Goal: Information Seeking & Learning: Learn about a topic

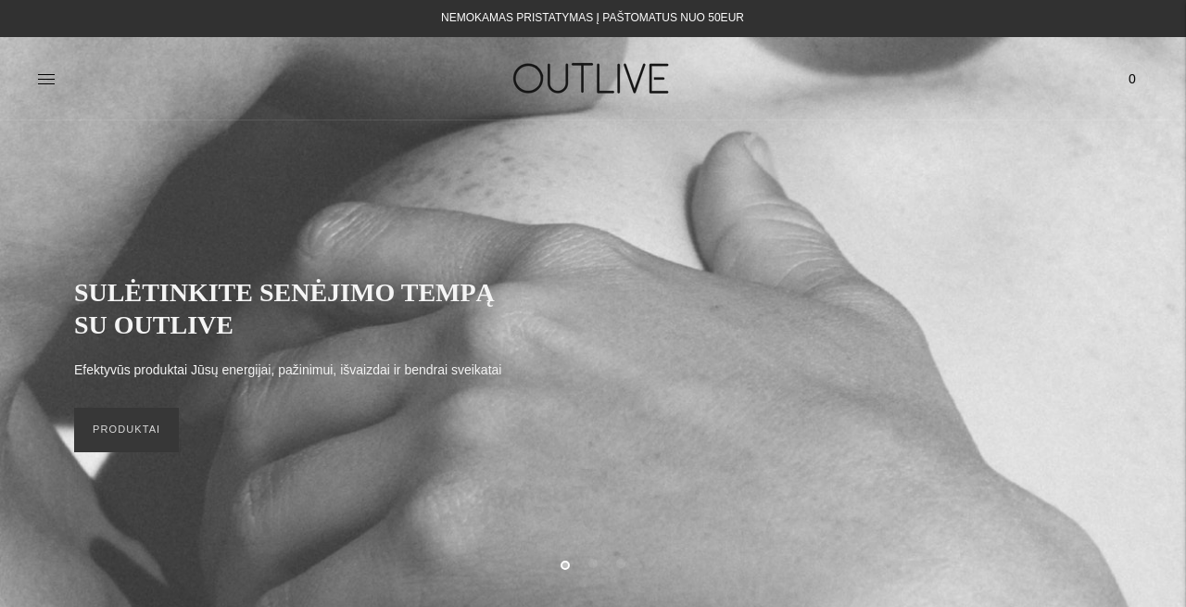
click at [36, 79] on div "PAGRINDINIS PAPILDAI Visi papildai Antioksidantai Dirbantiems ofise Ekologiška …" at bounding box center [593, 78] width 1186 height 64
click at [44, 79] on icon at bounding box center [46, 78] width 17 height 9
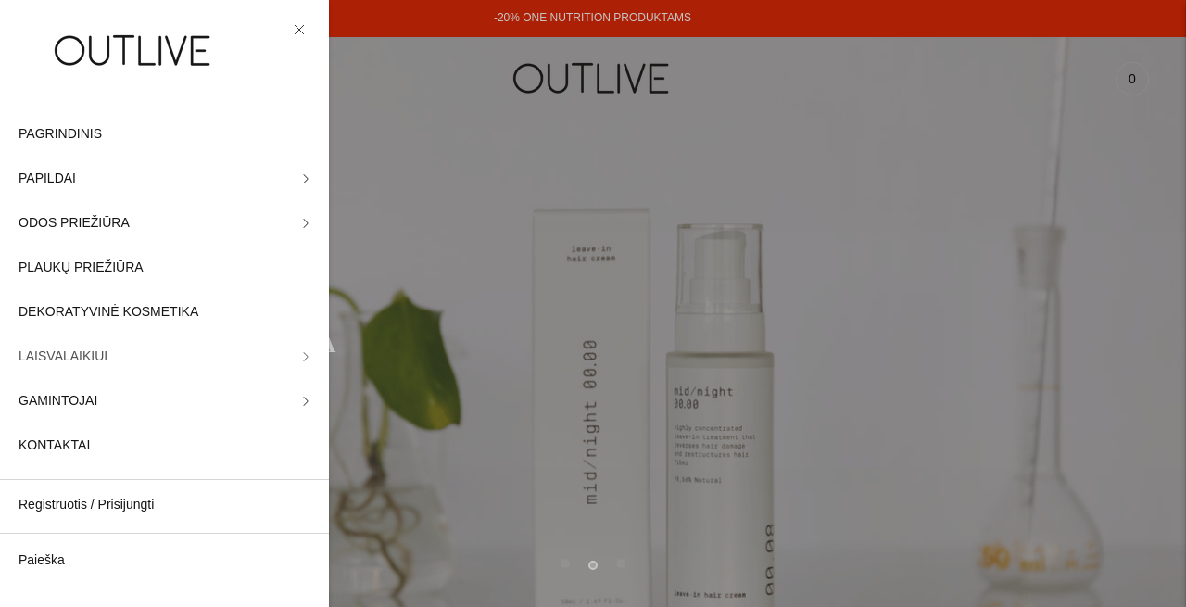
click at [137, 352] on link "LAISVALAIKIUI" at bounding box center [164, 356] width 329 height 44
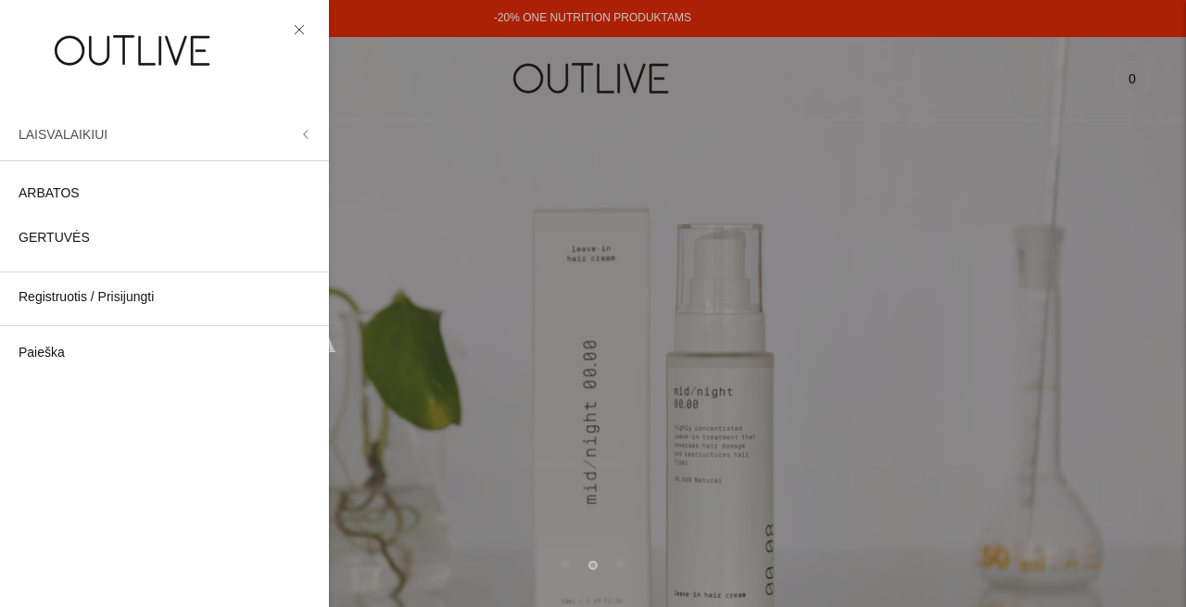
click at [310, 137] on button "LAISVALAIKIUI" at bounding box center [164, 134] width 329 height 44
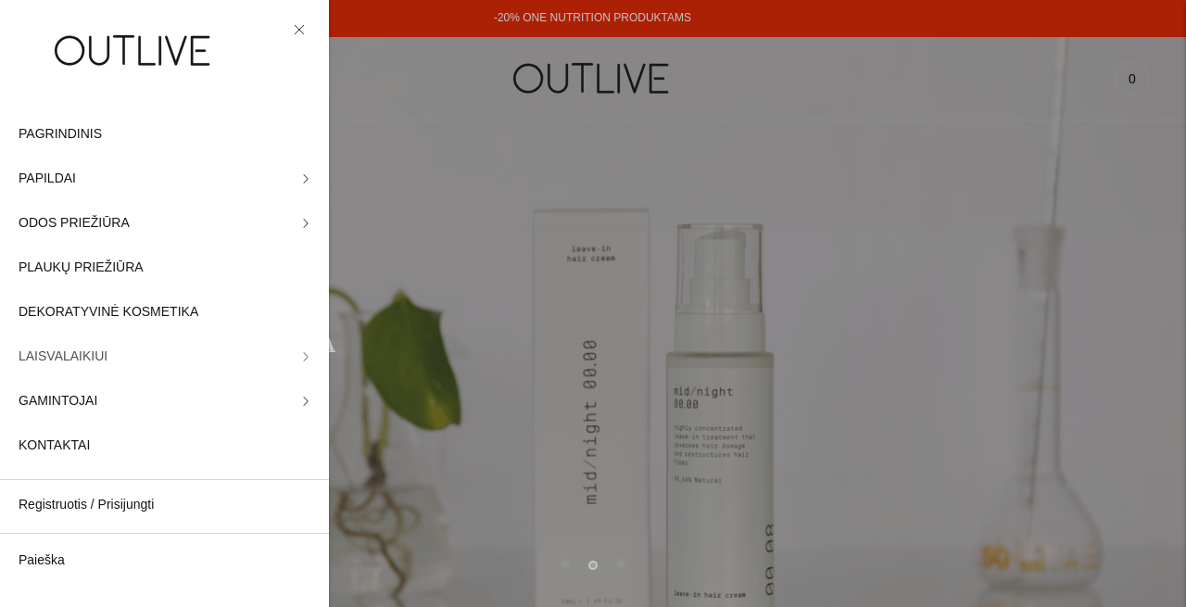
click at [94, 374] on link "LAISVALAIKIUI" at bounding box center [164, 356] width 329 height 44
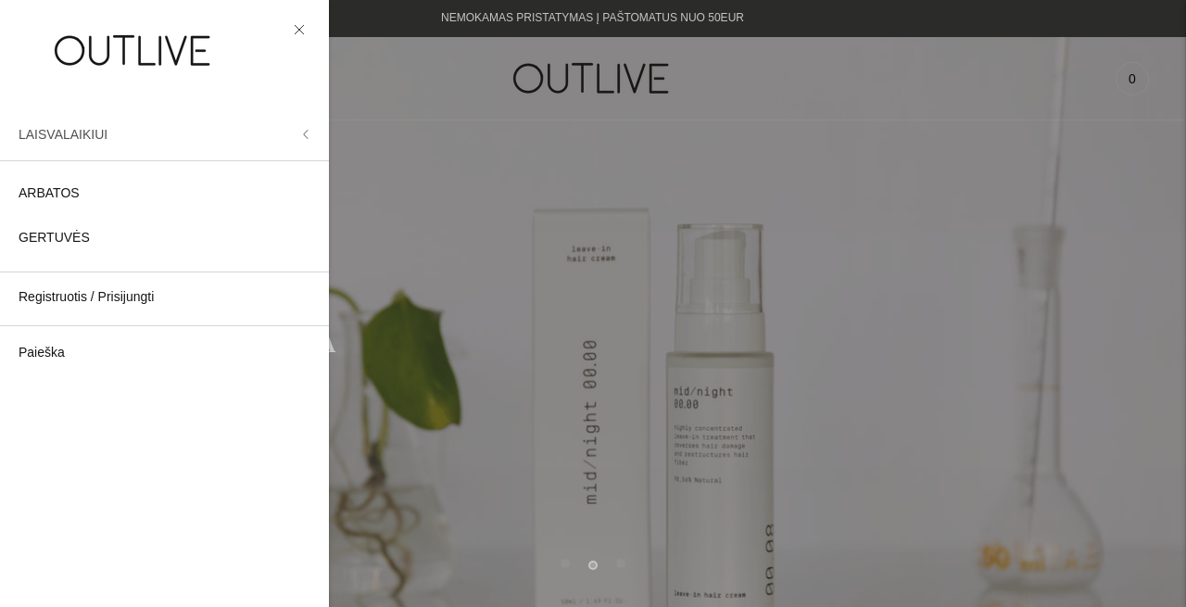
click at [316, 127] on button "LAISVALAIKIUI" at bounding box center [164, 134] width 329 height 44
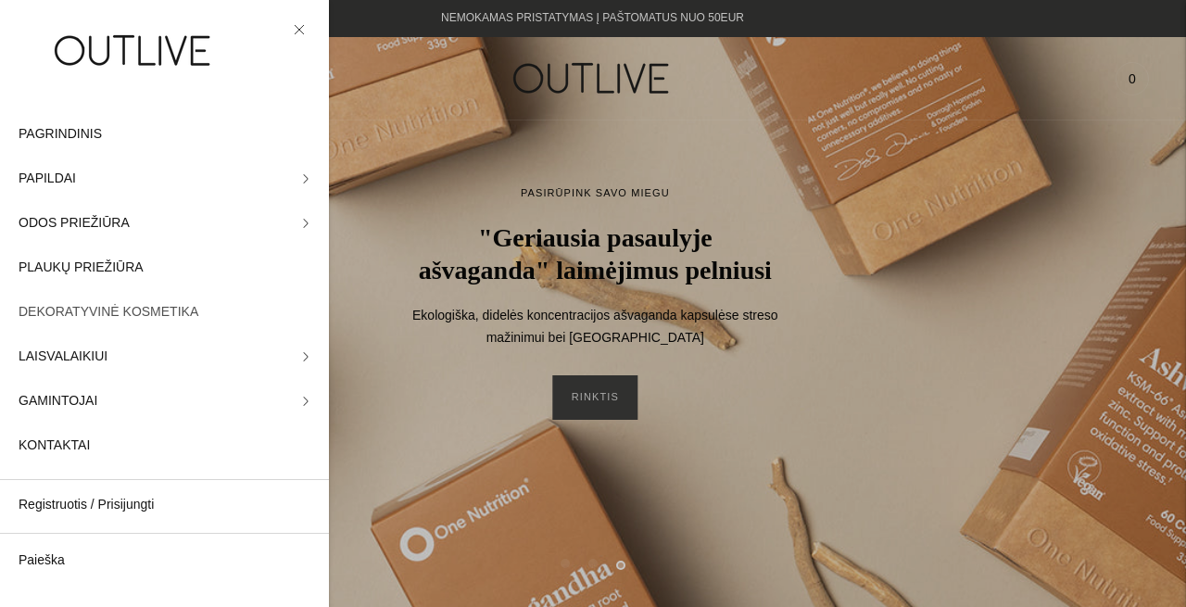
click at [180, 317] on span "DEKORATYVINĖ KOSMETIKA" at bounding box center [109, 312] width 180 height 22
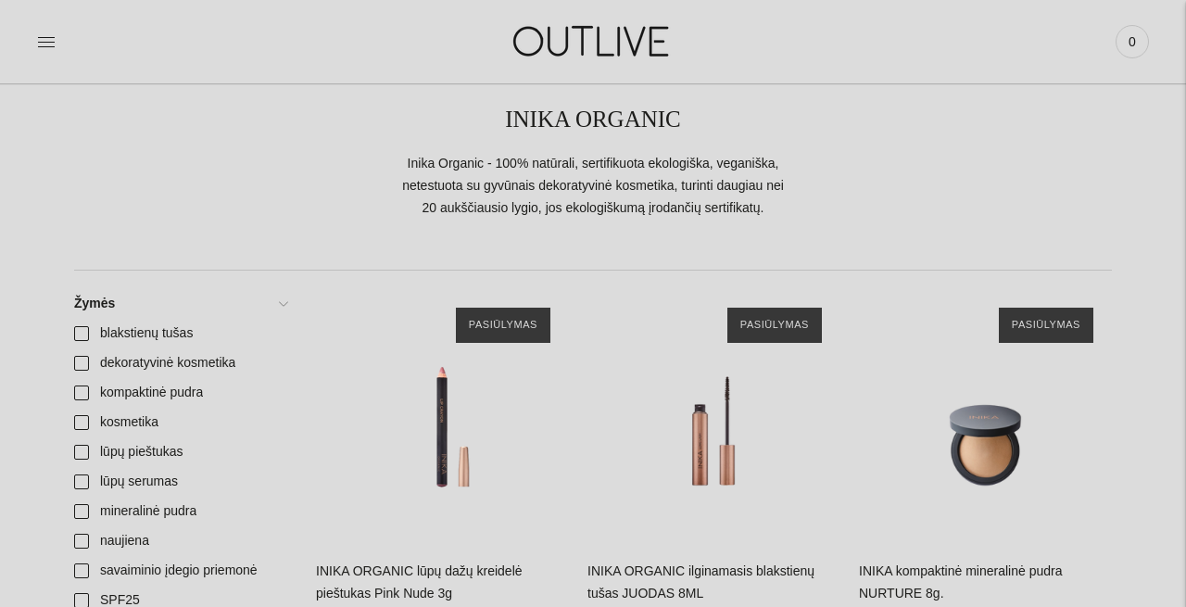
scroll to position [126, 0]
click at [50, 45] on icon at bounding box center [46, 41] width 19 height 19
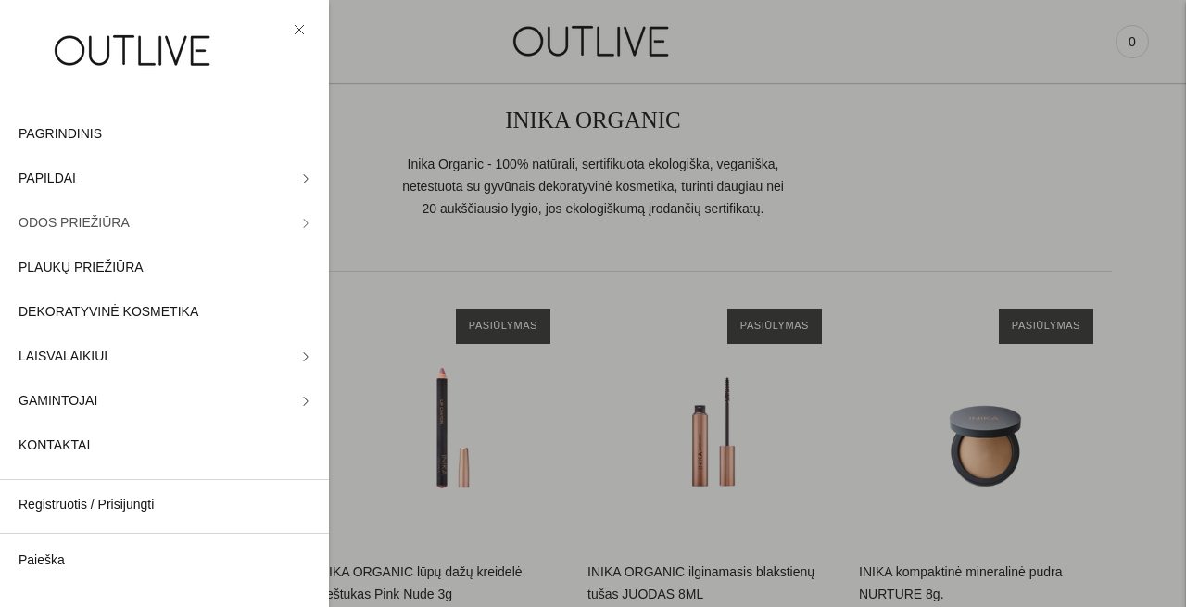
click at [132, 233] on link "ODOS PRIEŽIŪRA" at bounding box center [164, 223] width 329 height 44
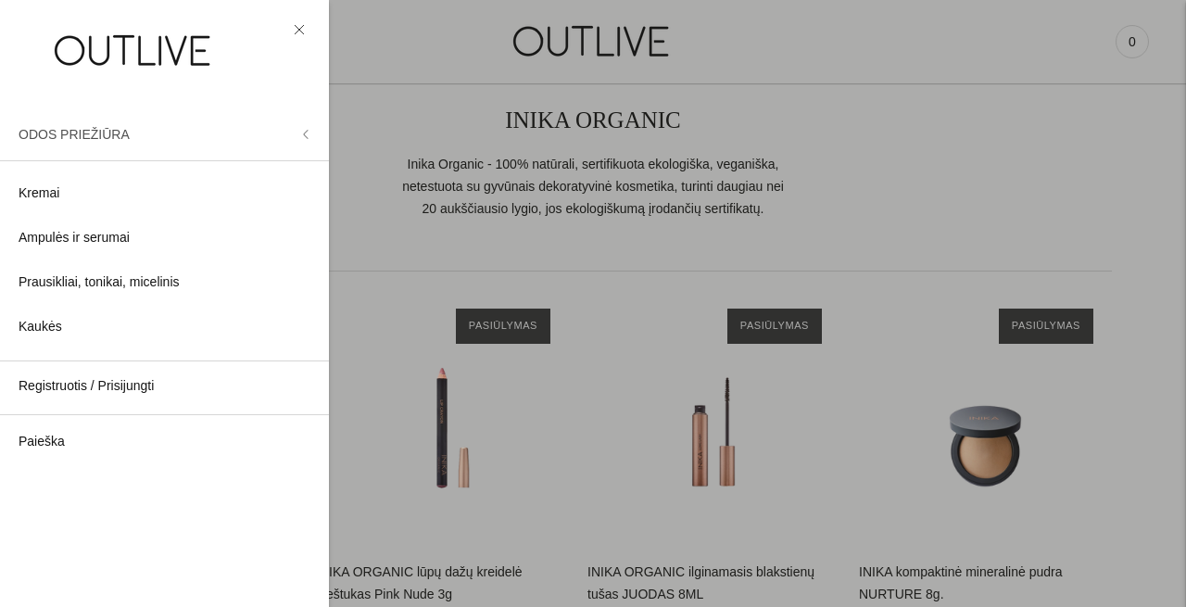
click at [315, 127] on button "ODOS PRIEŽIŪRA" at bounding box center [164, 134] width 329 height 44
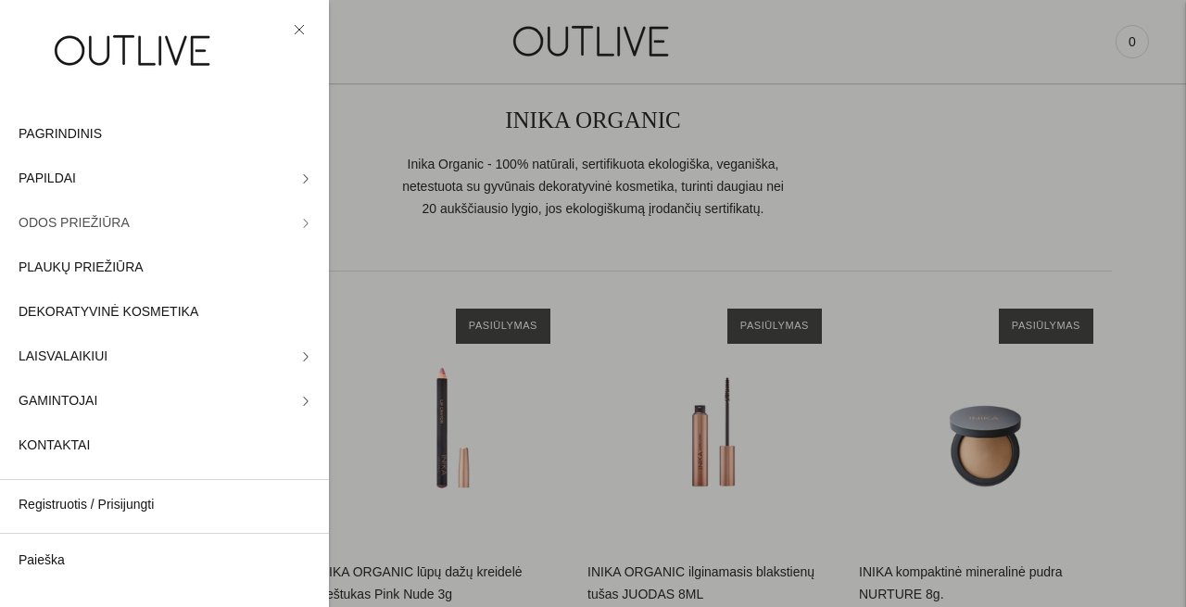
click at [190, 222] on link "ODOS PRIEŽIŪRA" at bounding box center [164, 223] width 329 height 44
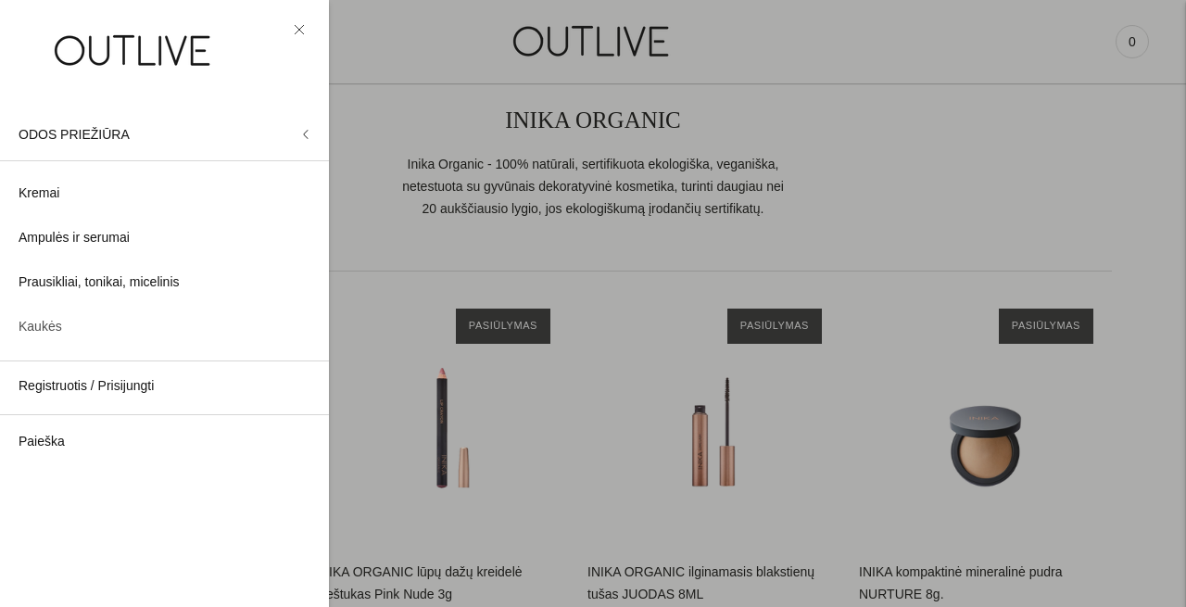
click at [35, 329] on span "Kaukės" at bounding box center [41, 327] width 44 height 22
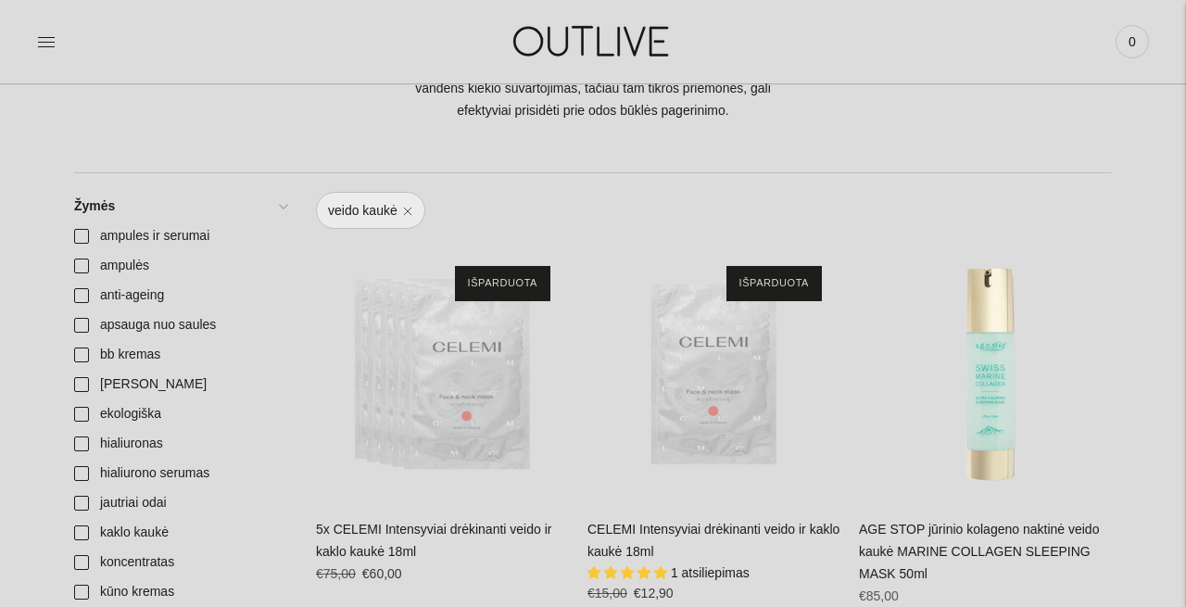
scroll to position [652, 0]
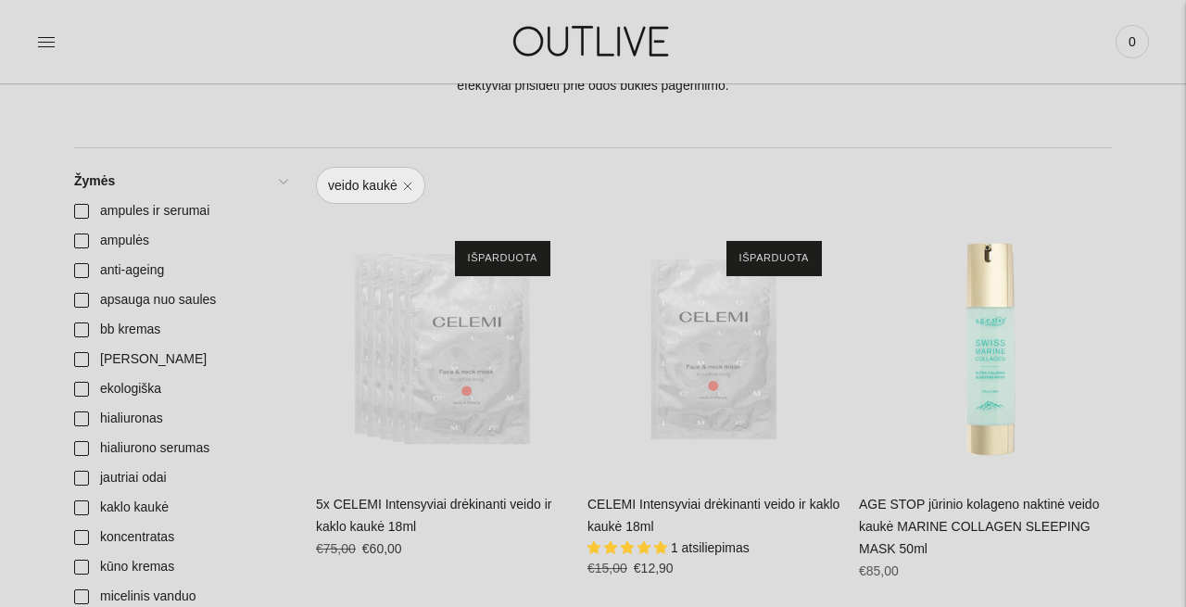
click at [504, 344] on img "5x CELEMI Intensyviai drėkinanti veido ir kaklo kaukė 18ml\a" at bounding box center [442, 348] width 253 height 253
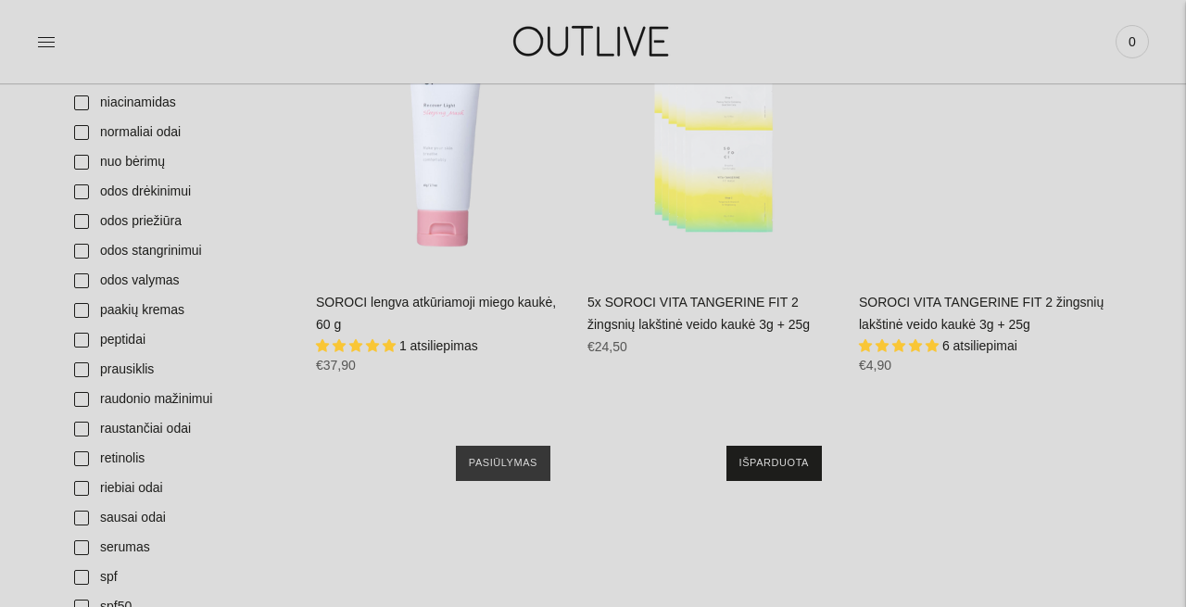
scroll to position [1110, 0]
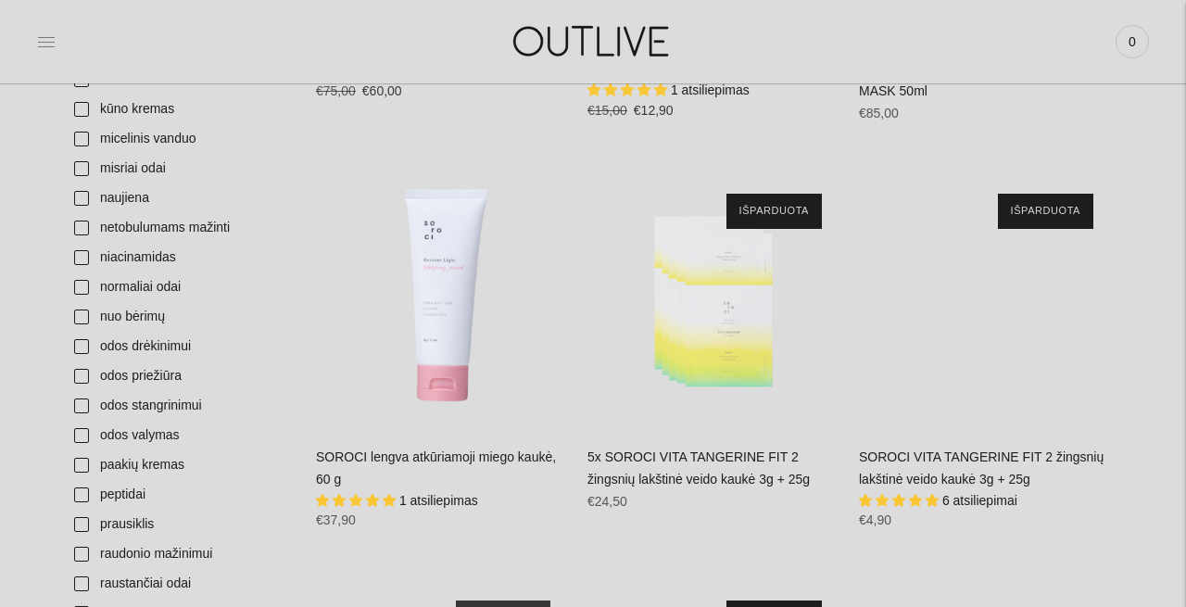
click at [40, 38] on icon at bounding box center [46, 41] width 19 height 19
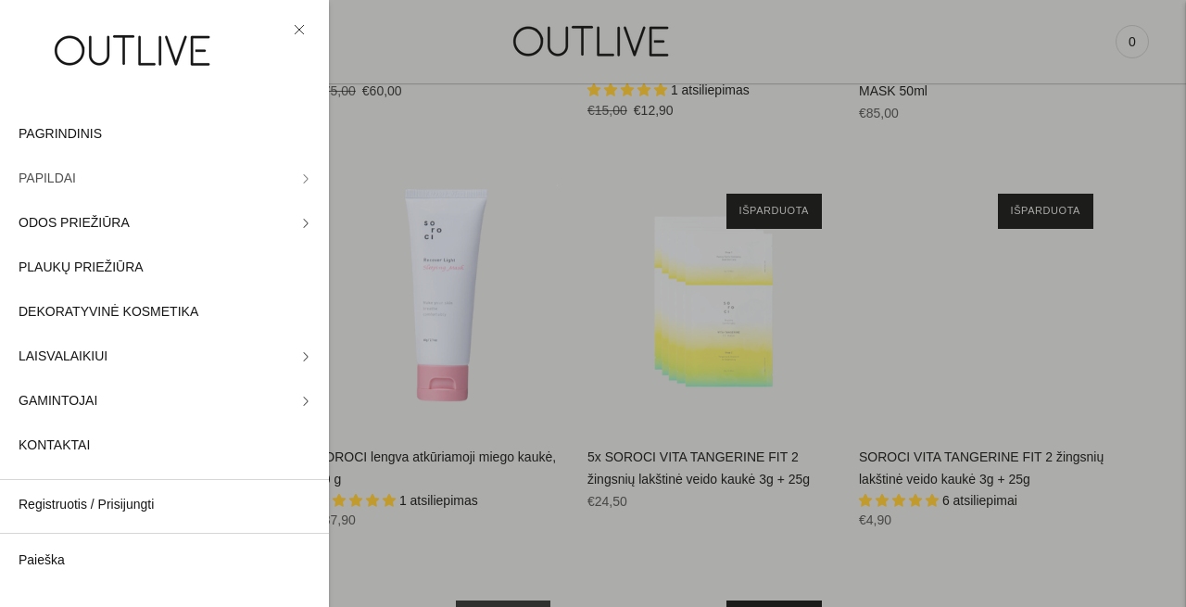
click at [300, 167] on link "PAPILDAI" at bounding box center [164, 179] width 329 height 44
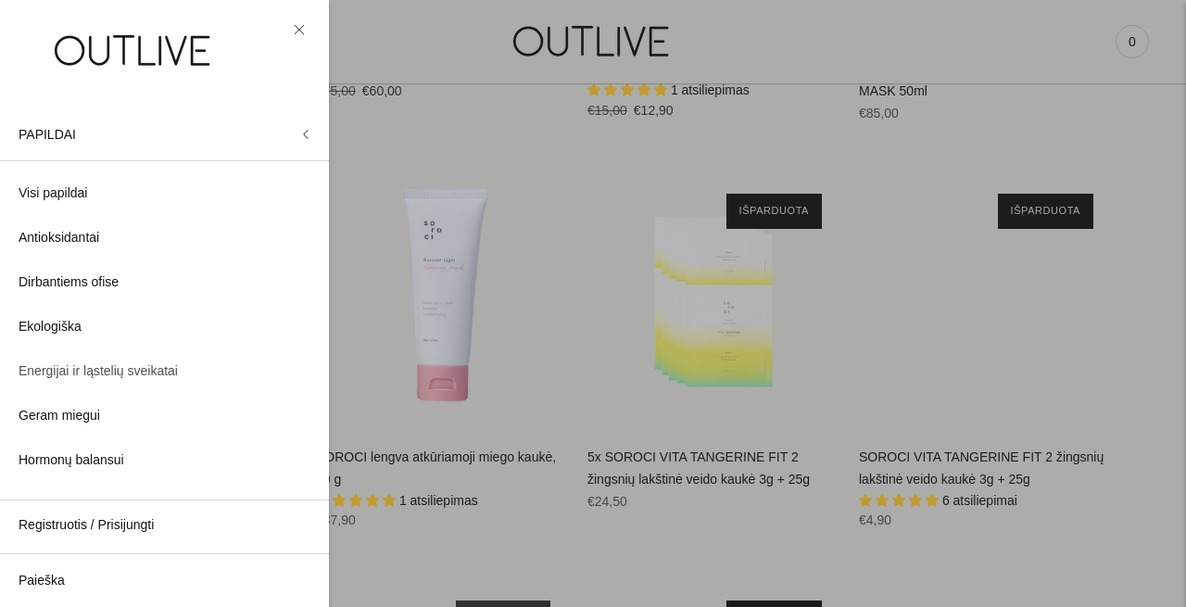
click at [145, 373] on span "Energijai ir ląstelių sveikatai" at bounding box center [98, 371] width 159 height 22
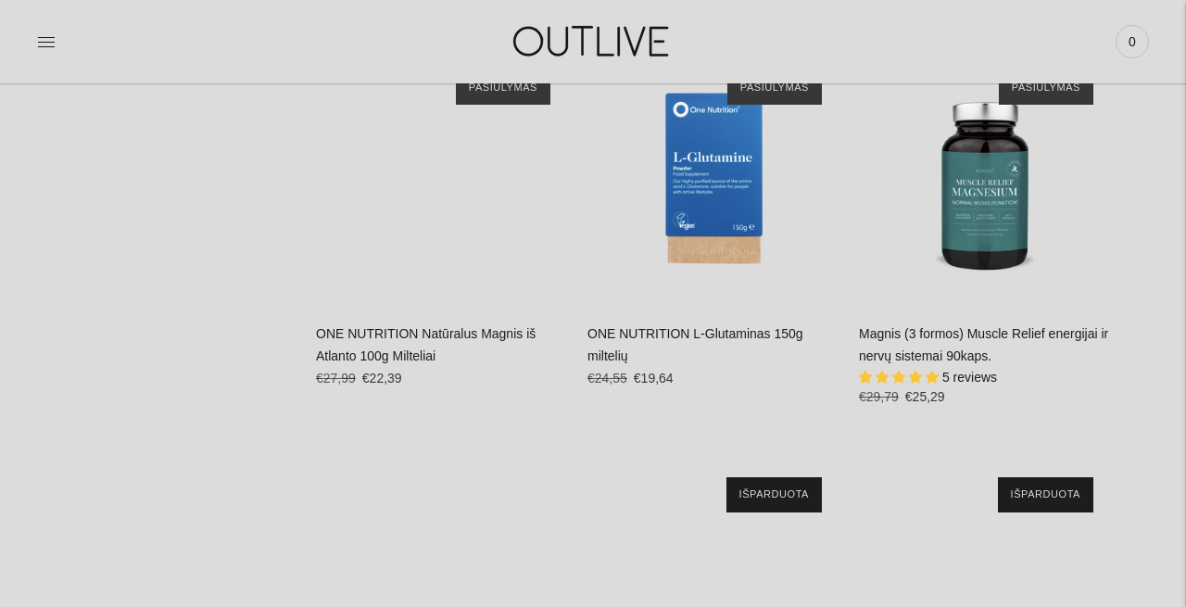
scroll to position [4248, 0]
